Goal: Find specific page/section: Find specific page/section

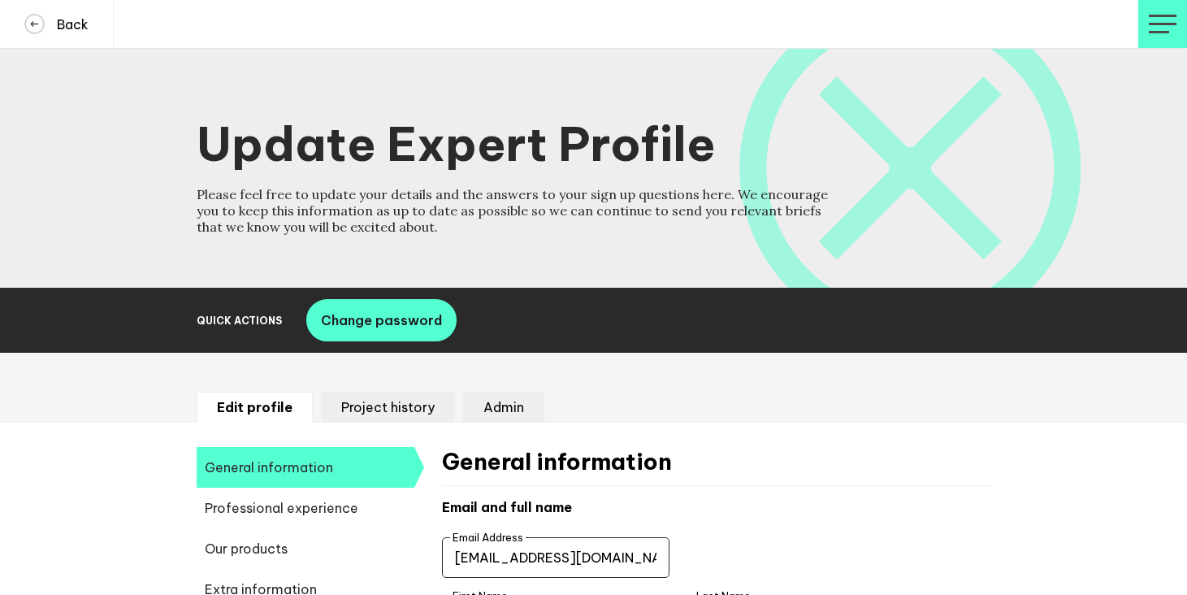
select select "19092"
select select "20252"
select select "19088"
select select "9783"
select select "8851"
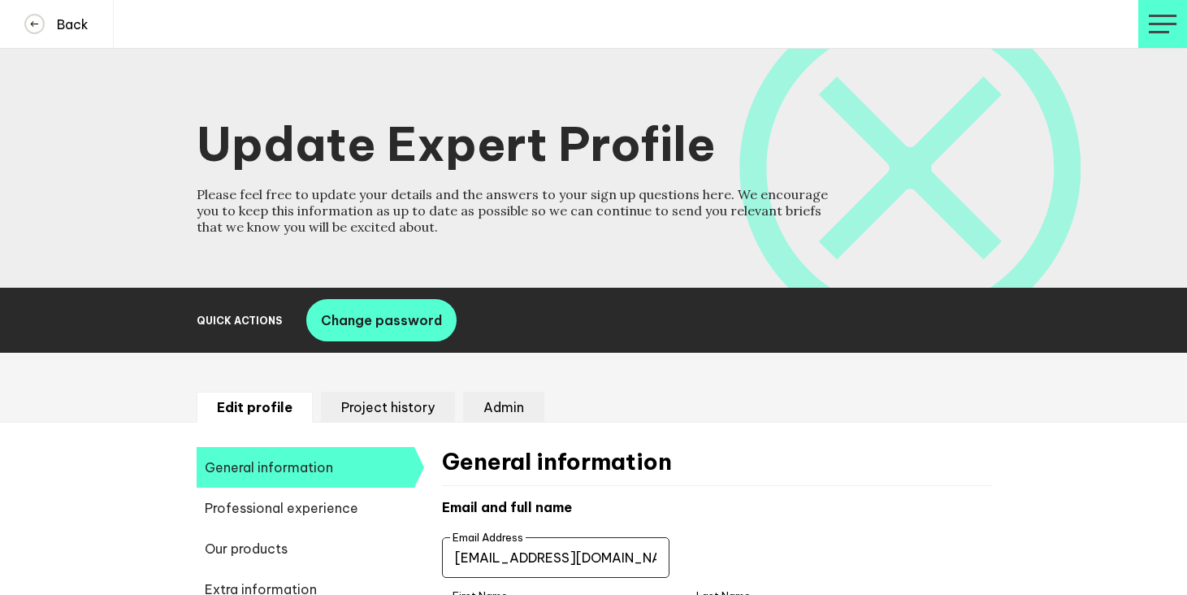
select select "14724"
click at [86, 28] on h4 "Back" at bounding box center [67, 24] width 44 height 16
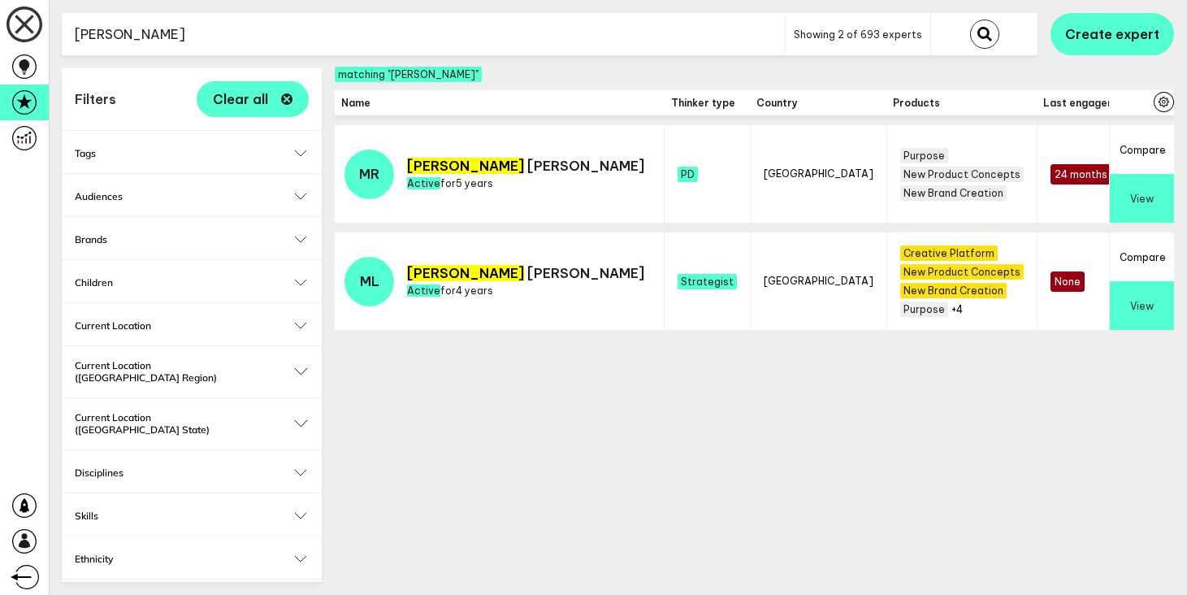
click at [1148, 310] on button "View" at bounding box center [1142, 305] width 64 height 49
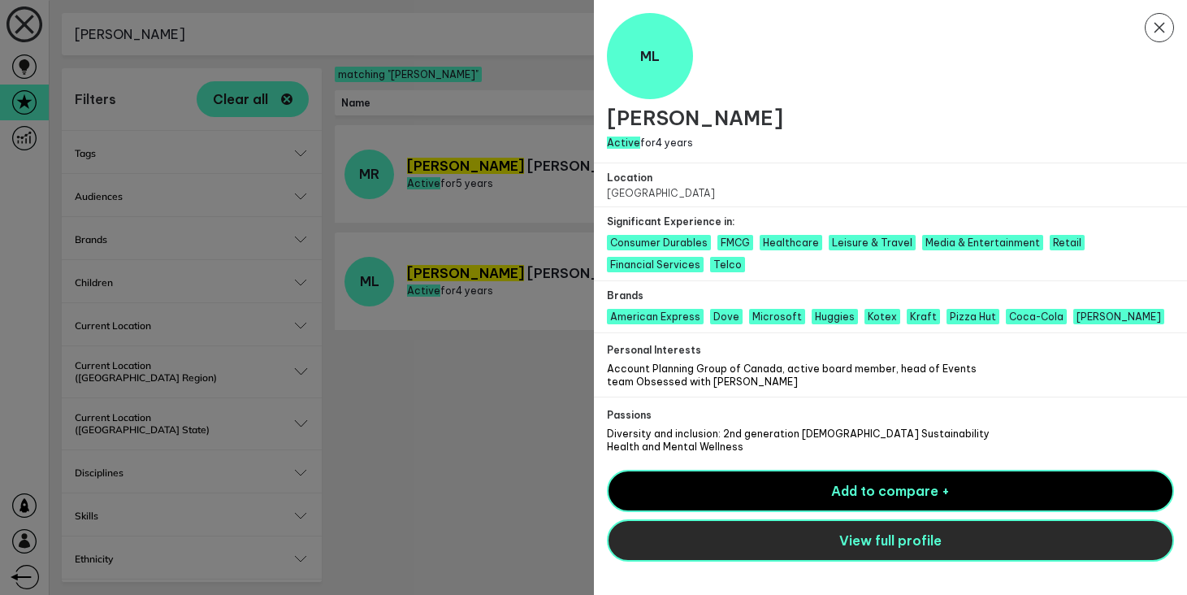
click at [667, 549] on button "View full profile" at bounding box center [891, 540] width 568 height 42
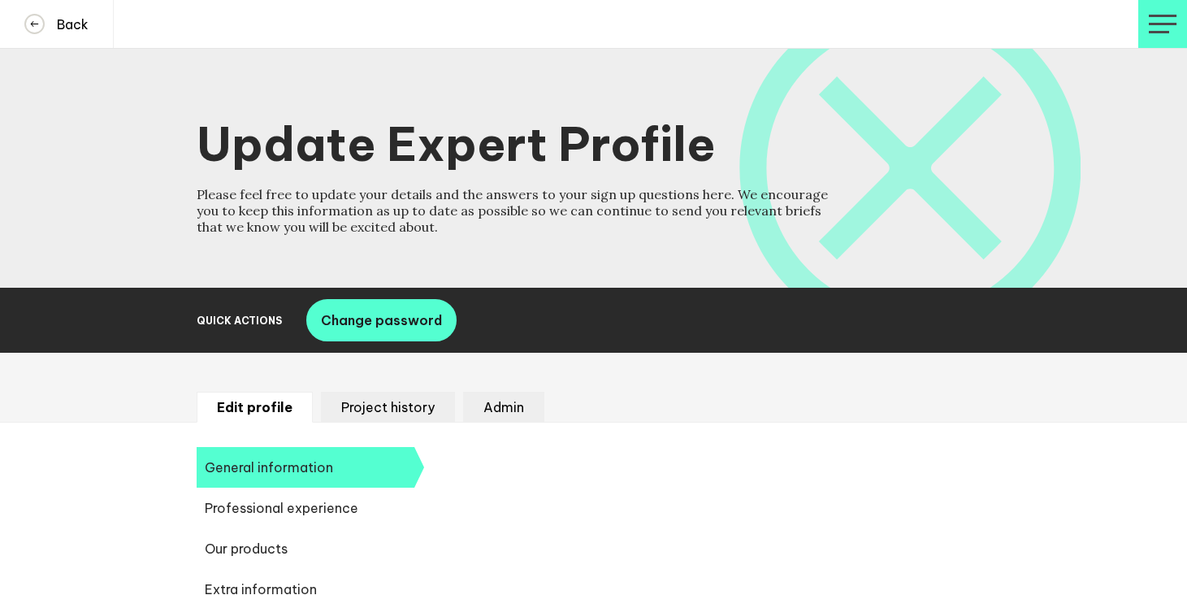
select select "19092"
select select "20252"
select select "19088"
select select "9783"
select select "8851"
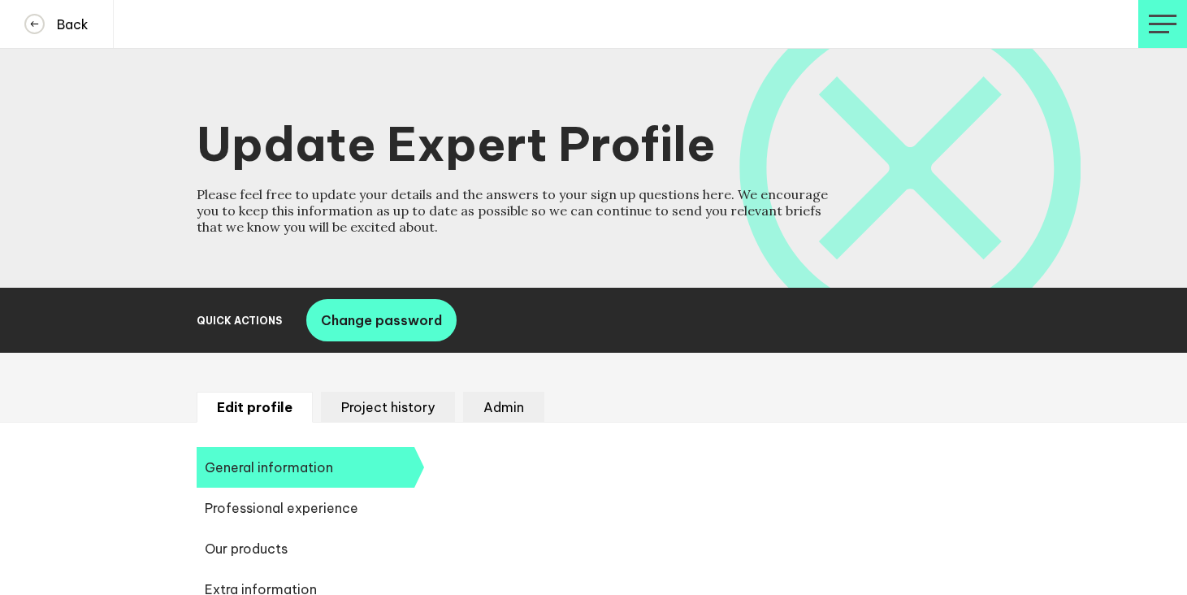
select select "14724"
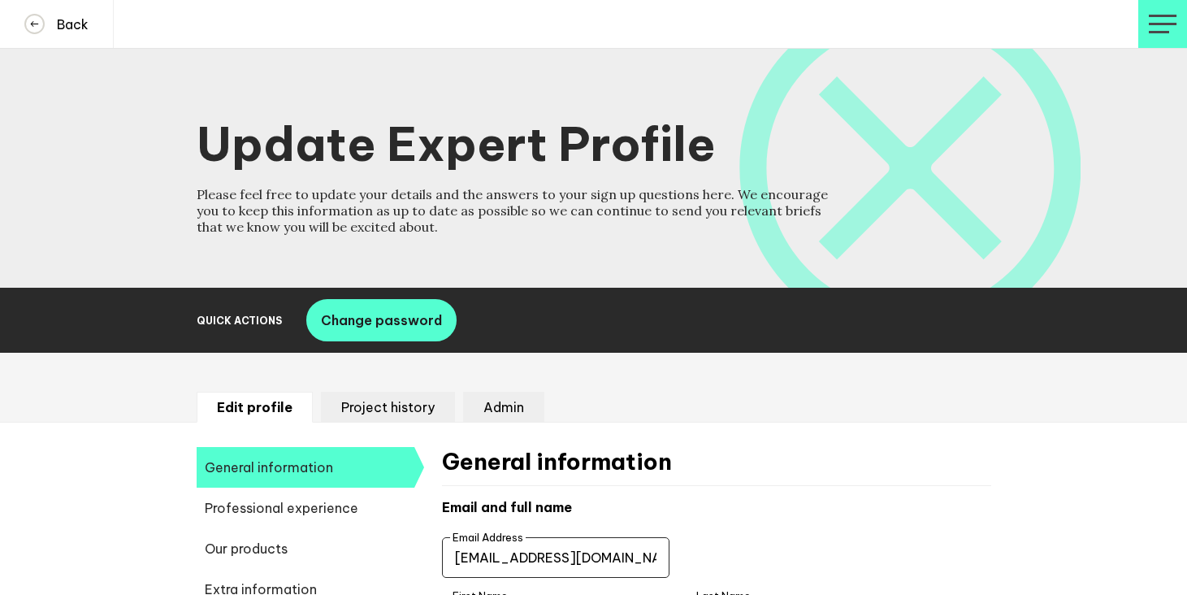
click at [518, 552] on input "leemichellei@gmail.com" at bounding box center [556, 557] width 228 height 41
click at [63, 28] on h4 "Back" at bounding box center [67, 24] width 44 height 16
